Goal: Find specific page/section: Find specific page/section

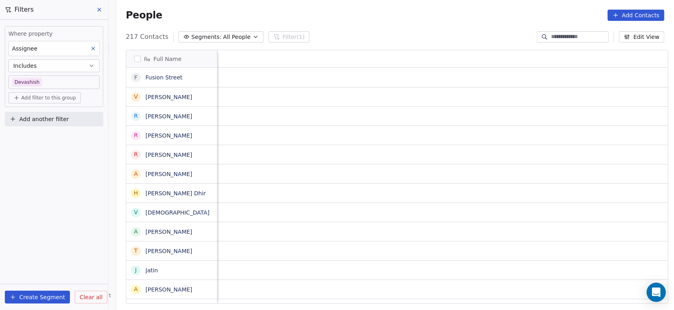
scroll to position [265, 553]
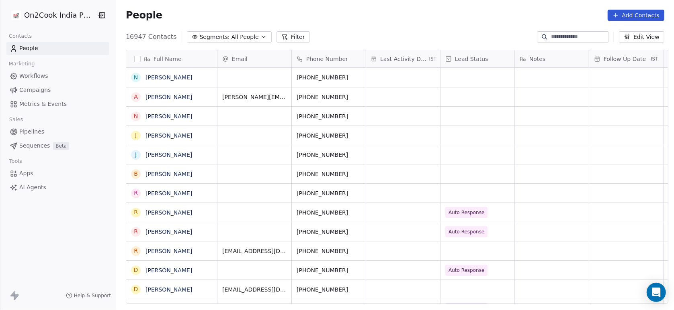
scroll to position [265, 553]
click at [290, 33] on button "Filter" at bounding box center [292, 36] width 33 height 11
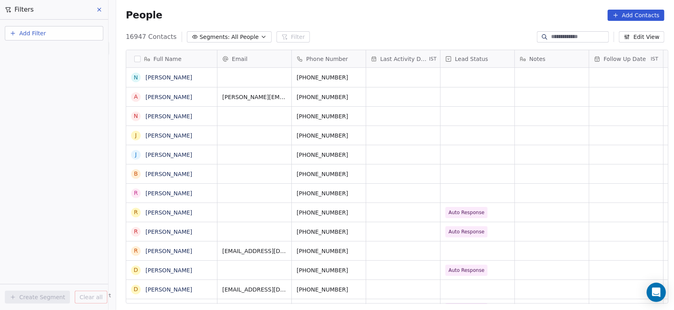
click at [70, 31] on button "Add Filter" at bounding box center [54, 33] width 98 height 14
click at [64, 53] on div "Contact properties" at bounding box center [54, 52] width 82 height 8
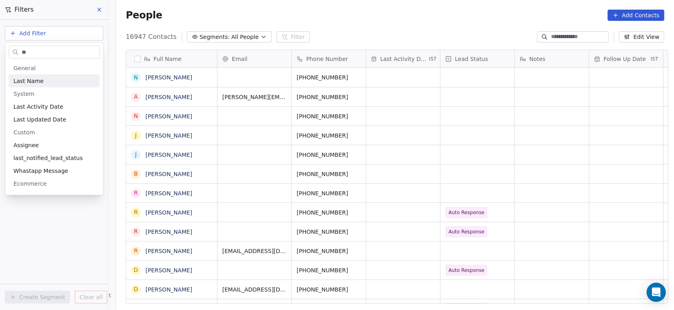
type input "***"
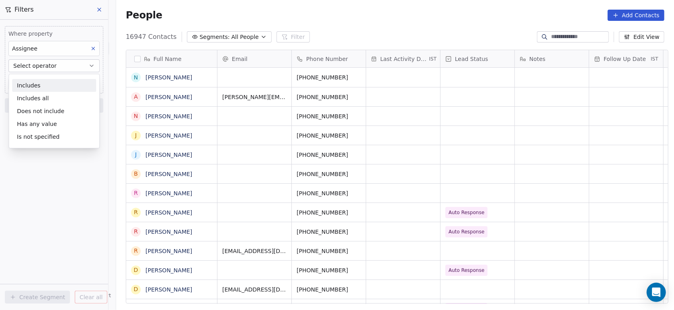
click at [32, 86] on div "Includes" at bounding box center [54, 85] width 84 height 13
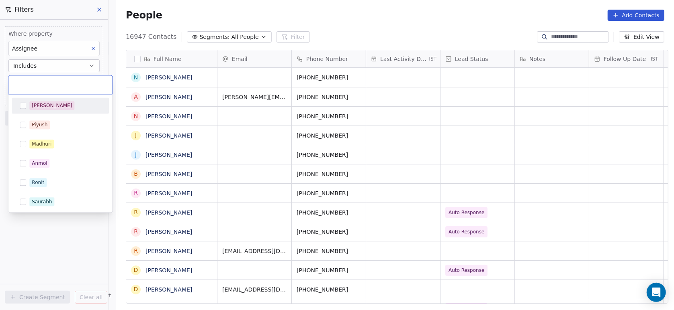
click at [32, 86] on body "On2Cook India Pvt. Ltd. Contacts People Marketing Workflows Campaigns Metrics &…" at bounding box center [337, 155] width 674 height 310
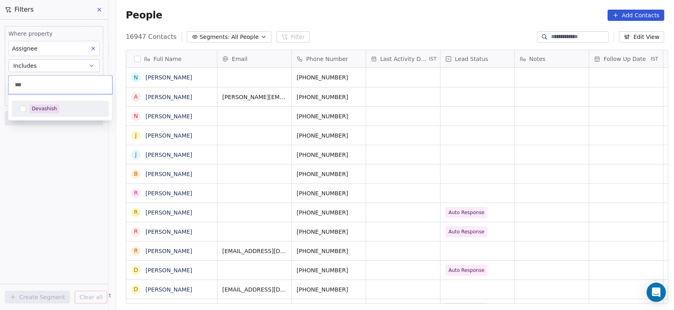
type input "***"
click at [26, 104] on div "Devashish" at bounding box center [60, 108] width 91 height 13
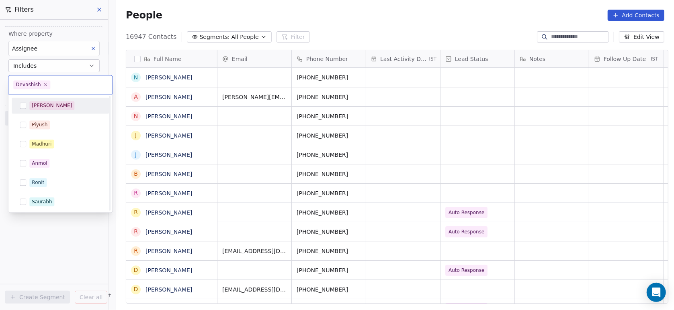
scroll to position [155, 0]
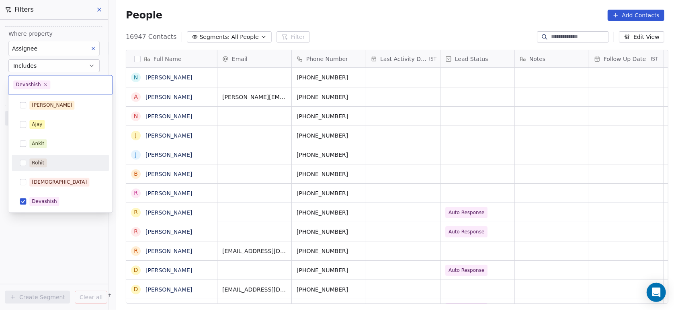
click at [34, 219] on html "On2Cook India Pvt. Ltd. Contacts People Marketing Workflows Campaigns Metrics &…" at bounding box center [337, 155] width 674 height 310
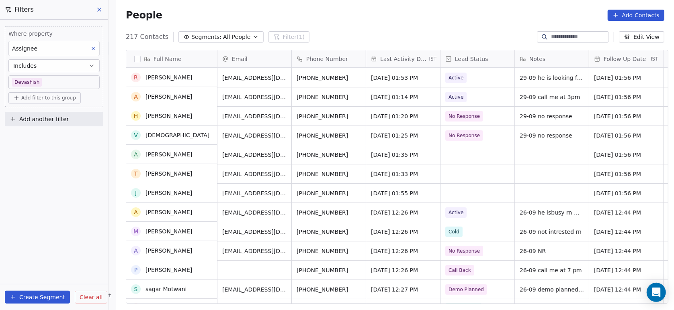
scroll to position [78, 0]
click at [473, 148] on div "grid" at bounding box center [477, 154] width 74 height 19
click at [462, 153] on div "grid" at bounding box center [477, 154] width 74 height 19
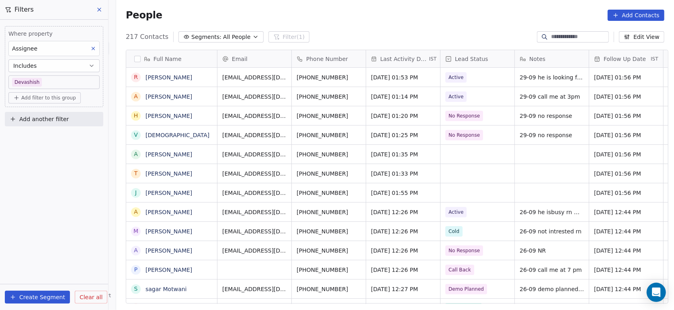
click at [462, 153] on div "grid" at bounding box center [477, 154] width 74 height 19
click at [452, 152] on div "grid" at bounding box center [477, 154] width 74 height 19
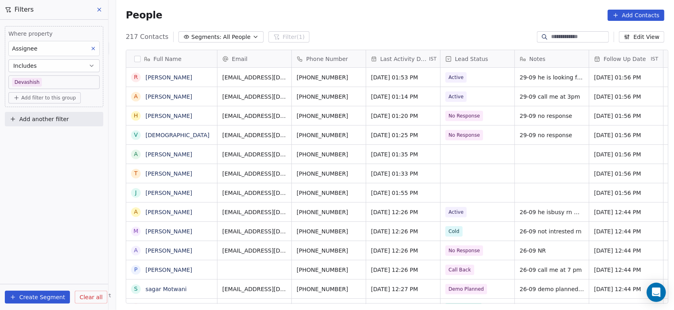
click at [452, 152] on div "grid" at bounding box center [477, 154] width 74 height 19
click at [466, 156] on div "grid" at bounding box center [477, 154] width 74 height 19
click at [474, 152] on div "grid" at bounding box center [477, 154] width 74 height 19
click at [485, 159] on div "grid" at bounding box center [477, 154] width 74 height 19
click at [486, 157] on div "grid" at bounding box center [477, 154] width 74 height 19
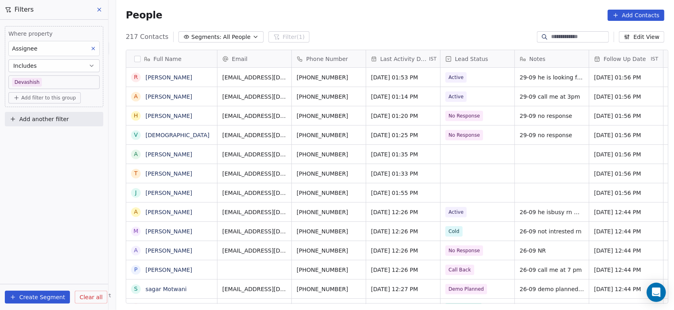
click at [460, 156] on div "grid" at bounding box center [477, 154] width 74 height 19
click at [464, 157] on div "grid" at bounding box center [477, 154] width 74 height 19
click at [468, 156] on div "grid" at bounding box center [477, 154] width 74 height 19
click at [441, 151] on div "grid" at bounding box center [477, 154] width 74 height 19
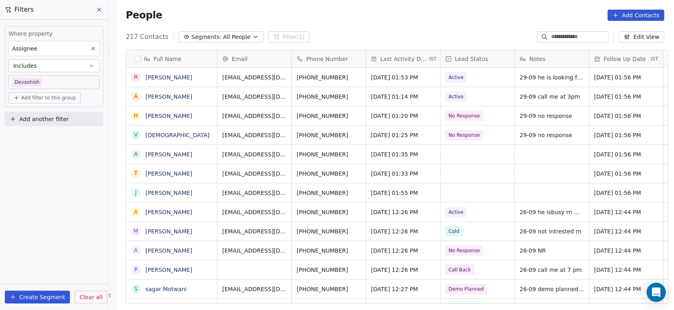
drag, startPoint x: 441, startPoint y: 151, endPoint x: 447, endPoint y: 167, distance: 17.3
click at [447, 167] on div "grid" at bounding box center [477, 173] width 74 height 19
click at [456, 174] on div "grid" at bounding box center [477, 173] width 74 height 19
click at [448, 194] on div "grid" at bounding box center [477, 193] width 74 height 19
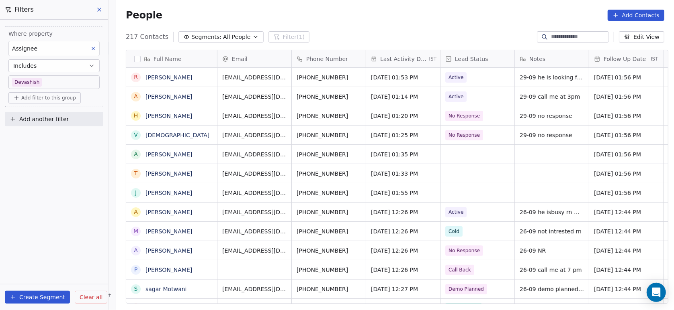
click at [448, 194] on div "grid" at bounding box center [477, 193] width 74 height 19
click at [456, 194] on div "grid" at bounding box center [477, 193] width 74 height 19
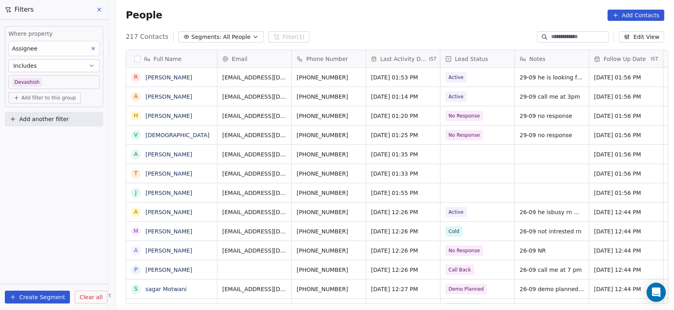
click at [456, 194] on div "grid" at bounding box center [477, 193] width 74 height 19
click at [480, 195] on div "grid" at bounding box center [477, 193] width 74 height 19
click at [488, 180] on div "grid" at bounding box center [477, 173] width 74 height 19
click at [494, 173] on div "grid" at bounding box center [477, 173] width 74 height 19
click at [492, 172] on div "grid" at bounding box center [477, 173] width 74 height 19
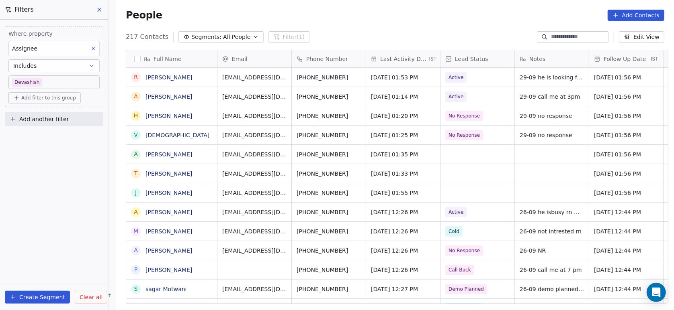
click at [492, 169] on div "grid" at bounding box center [477, 173] width 74 height 19
click at [459, 172] on div "grid" at bounding box center [477, 173] width 74 height 19
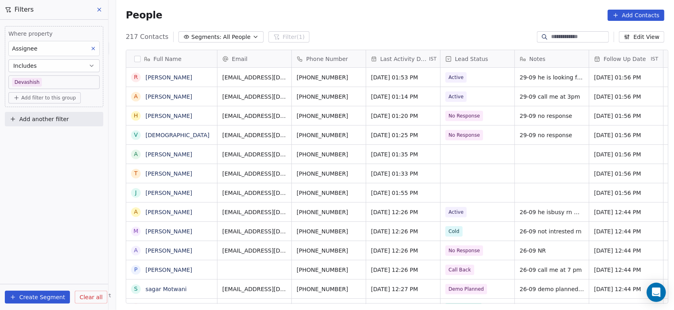
click at [459, 172] on div "grid" at bounding box center [477, 173] width 74 height 19
drag, startPoint x: 459, startPoint y: 172, endPoint x: 545, endPoint y: 165, distance: 86.2
click at [545, 165] on div "grid" at bounding box center [552, 173] width 74 height 19
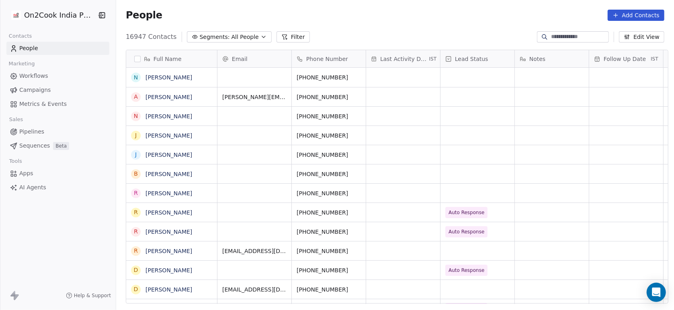
scroll to position [265, 553]
click at [282, 38] on button "Filter" at bounding box center [292, 36] width 33 height 11
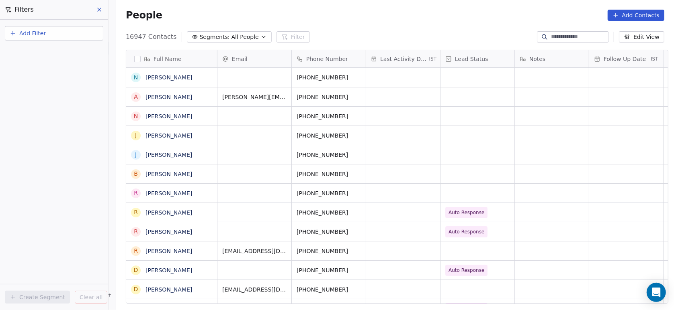
click at [63, 29] on button "Add Filter" at bounding box center [54, 33] width 98 height 14
click at [52, 51] on span "Contact properties" at bounding box center [39, 52] width 52 height 8
type input "***"
click at [43, 84] on div "Assignee" at bounding box center [54, 81] width 82 height 8
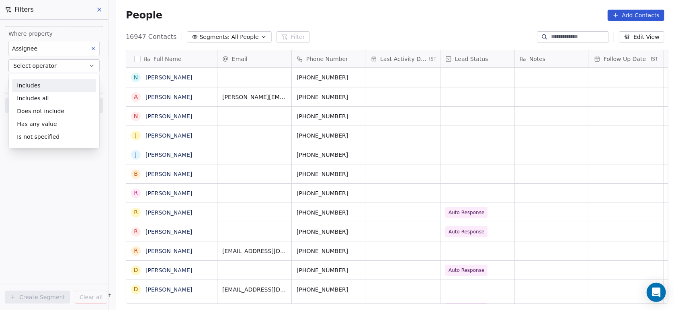
click at [43, 84] on div "Includes" at bounding box center [54, 85] width 84 height 13
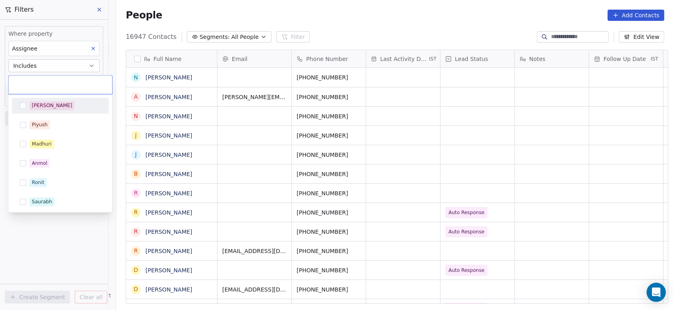
click at [43, 84] on body "On2Cook India Pvt. Ltd. Contacts People Marketing Workflows Campaigns Metrics &…" at bounding box center [337, 155] width 674 height 310
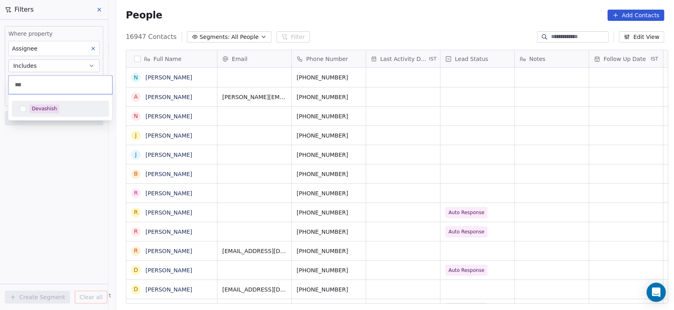
type input "***"
click at [29, 109] on span "Devashish" at bounding box center [44, 108] width 30 height 9
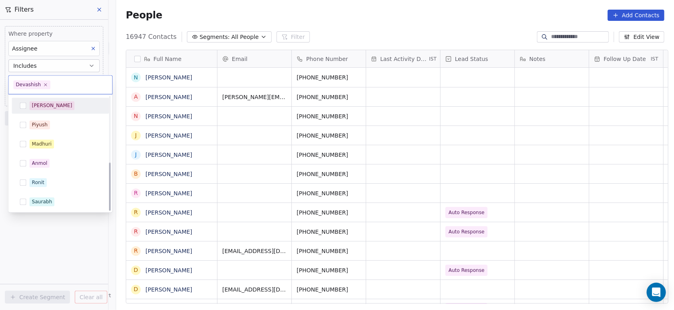
scroll to position [155, 0]
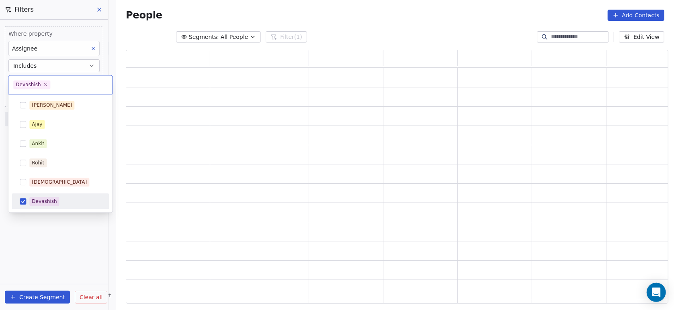
click at [20, 231] on html "On2Cook India Pvt. Ltd. Contacts People Marketing Workflows Campaigns Metrics &…" at bounding box center [337, 155] width 674 height 310
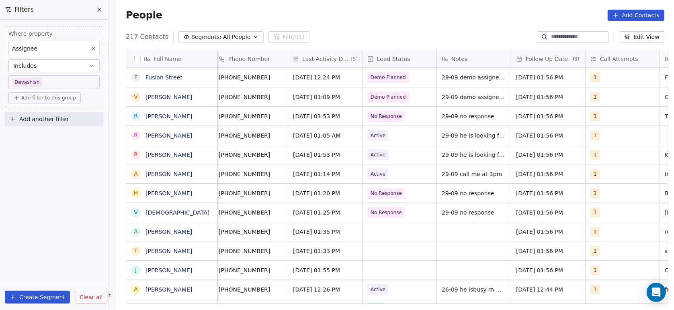
scroll to position [0, 141]
